Goal: Information Seeking & Learning: Learn about a topic

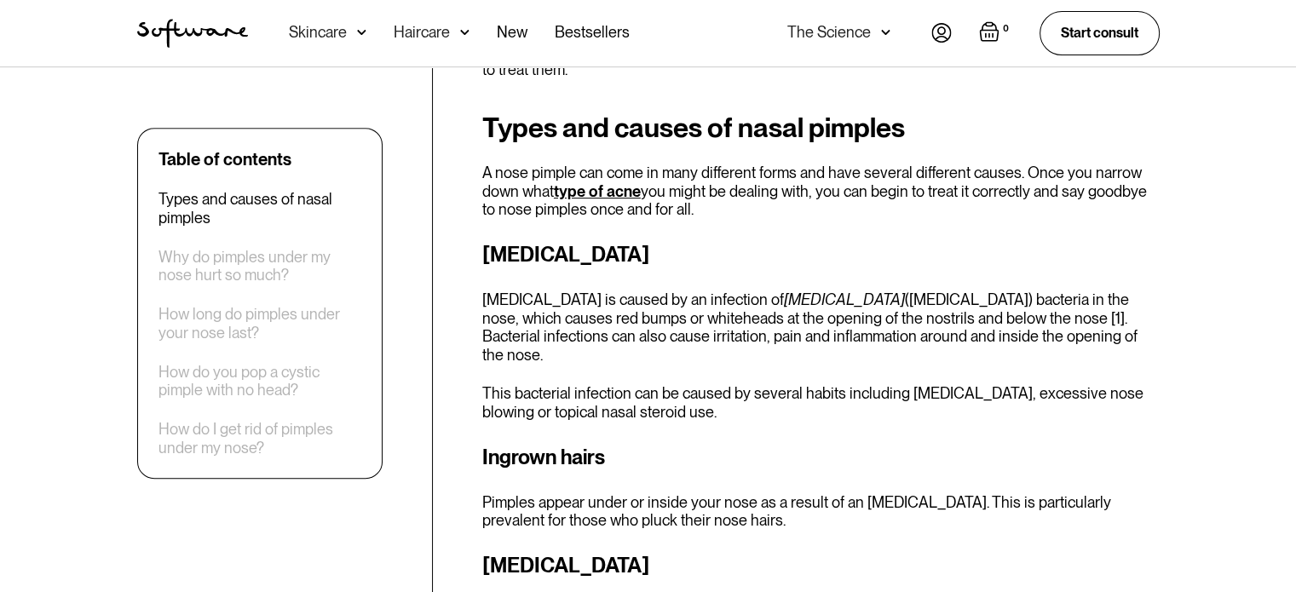
scroll to position [682, 0]
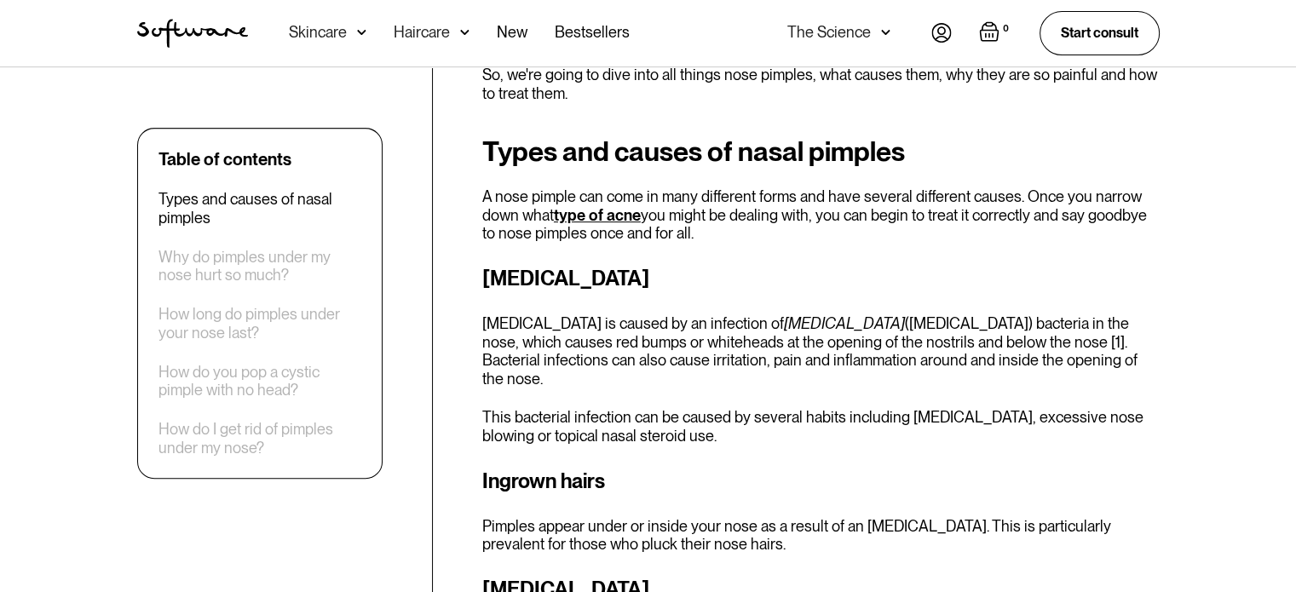
click at [619, 221] on link "type of acne" at bounding box center [597, 215] width 87 height 18
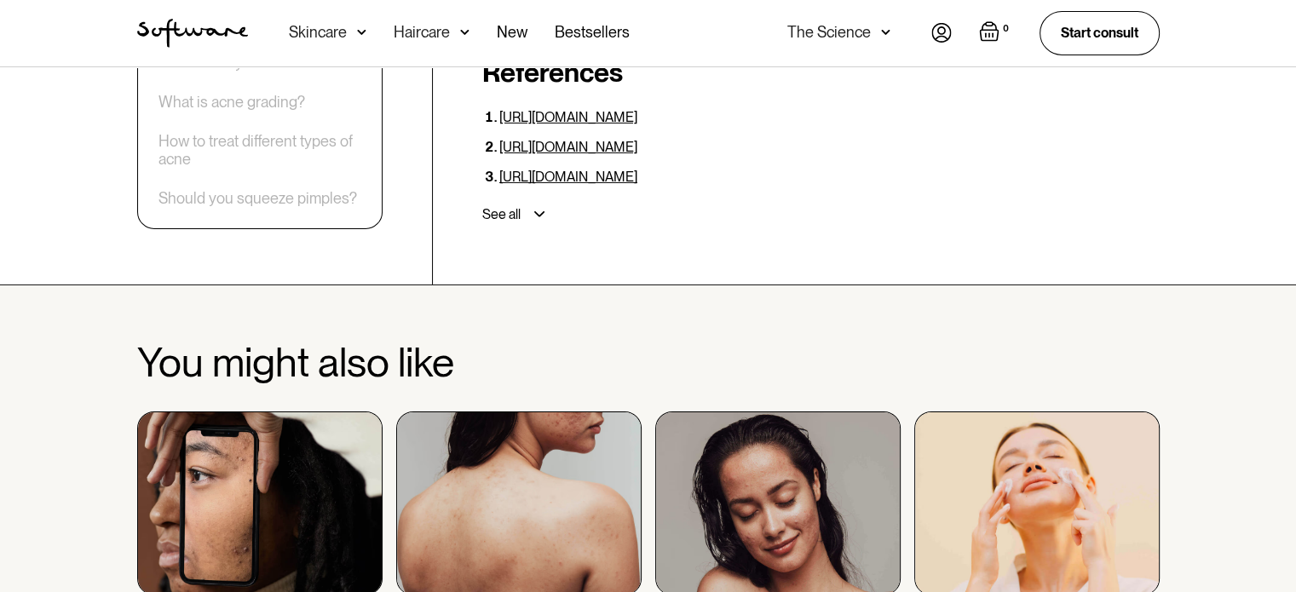
scroll to position [5198, 0]
